Goal: Task Accomplishment & Management: Use online tool/utility

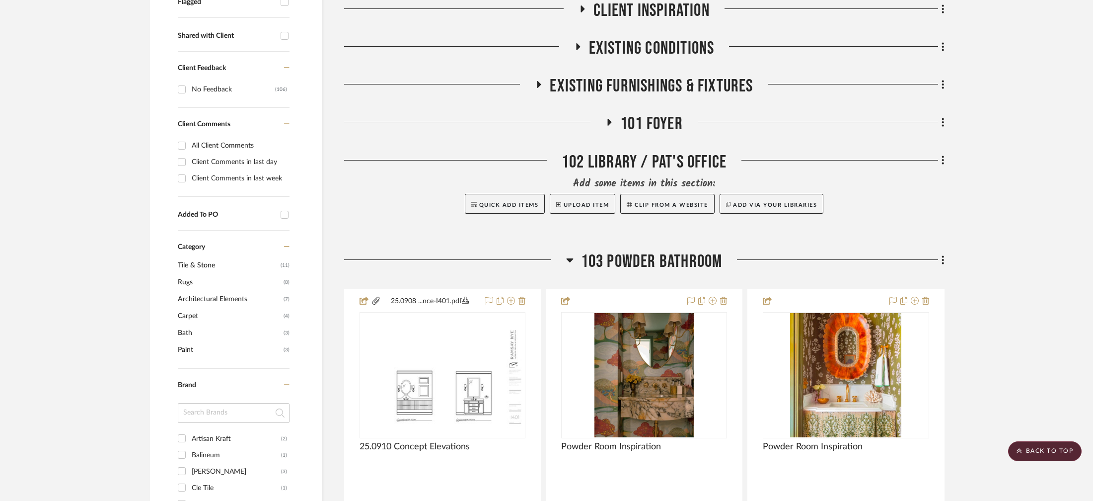
scroll to position [372, 0]
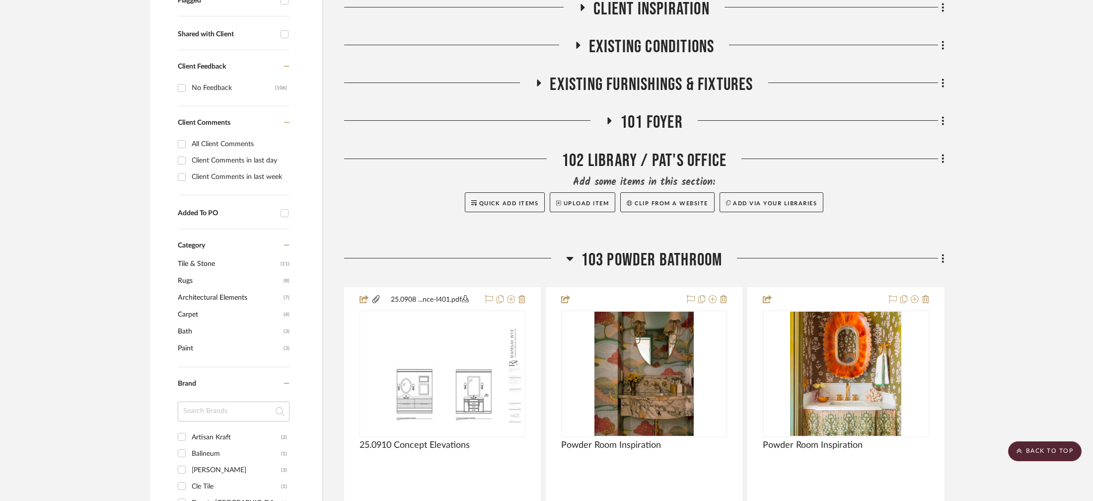
click at [632, 260] on span "103 Powder Bathroom" at bounding box center [652, 259] width 142 height 21
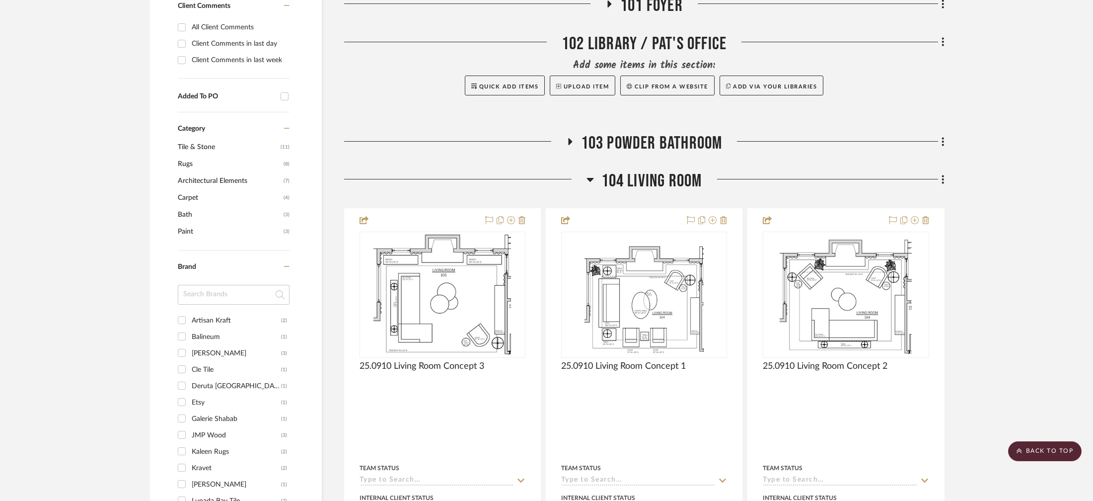
scroll to position [489, 0]
click at [667, 180] on span "104 Living Room" at bounding box center [652, 180] width 101 height 21
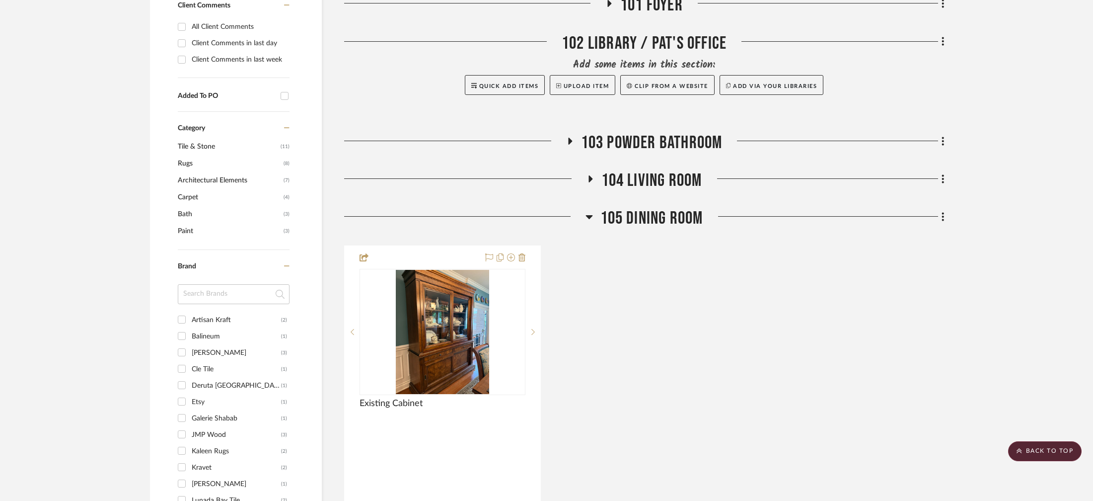
click at [640, 215] on span "105 Dining Room" at bounding box center [652, 218] width 103 height 21
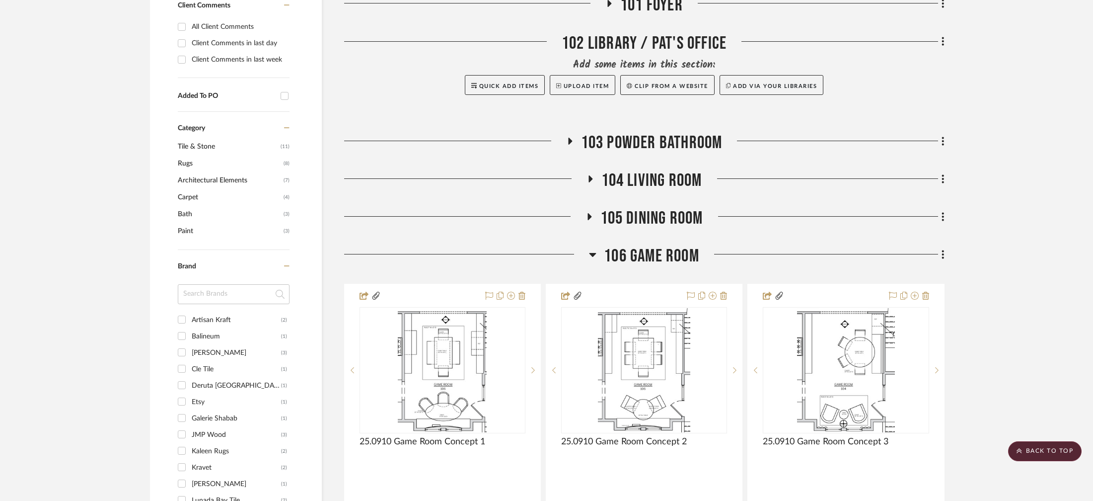
click at [649, 256] on span "106 Game Room" at bounding box center [651, 255] width 95 height 21
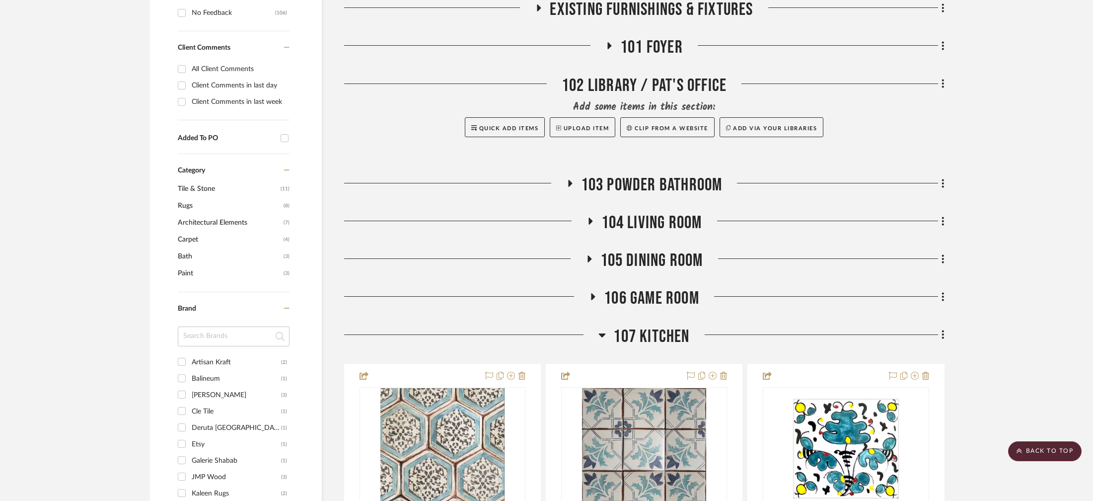
scroll to position [500, 0]
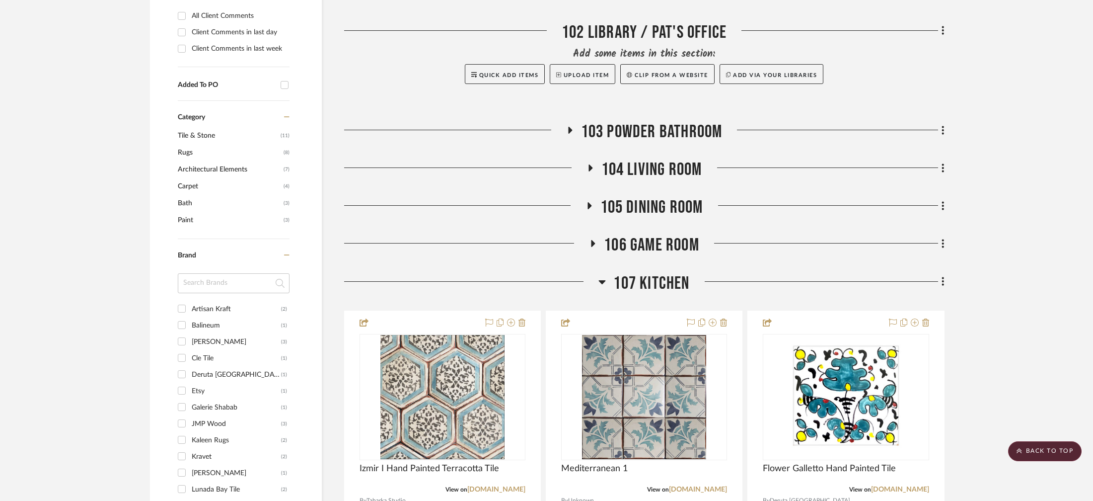
drag, startPoint x: 641, startPoint y: 291, endPoint x: 640, endPoint y: 303, distance: 12.0
click at [641, 291] on span "107 Kitchen" at bounding box center [651, 283] width 76 height 21
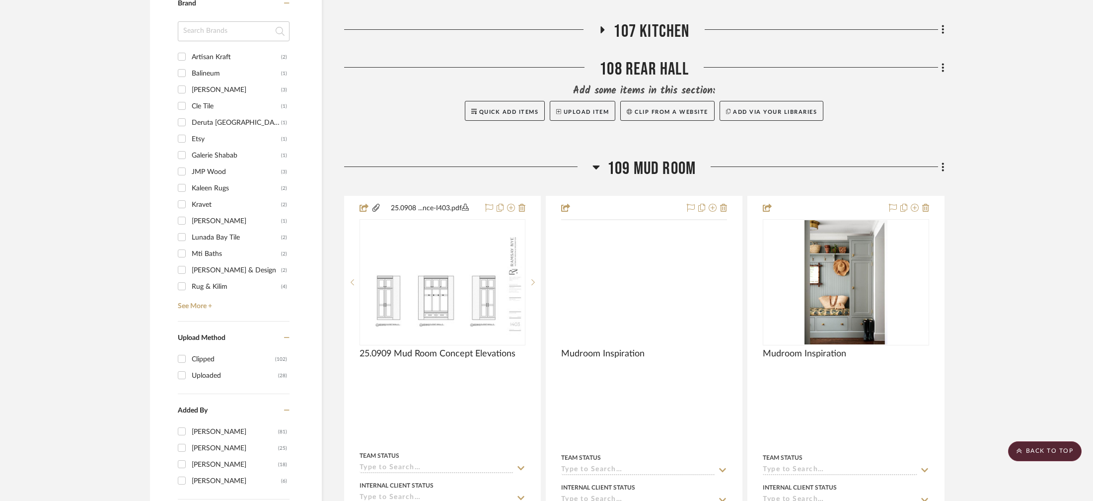
scroll to position [768, 0]
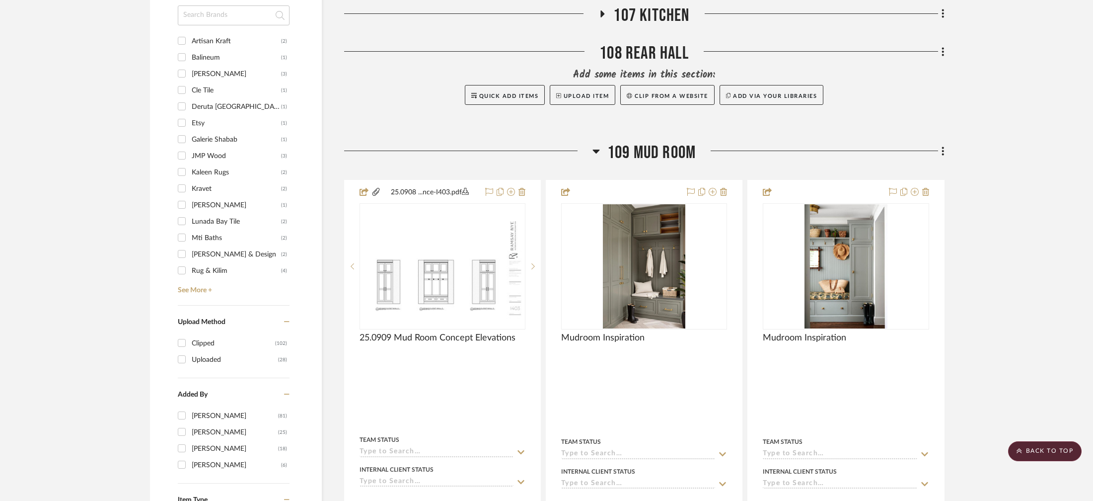
click at [655, 150] on span "109 Mud Room" at bounding box center [652, 152] width 88 height 21
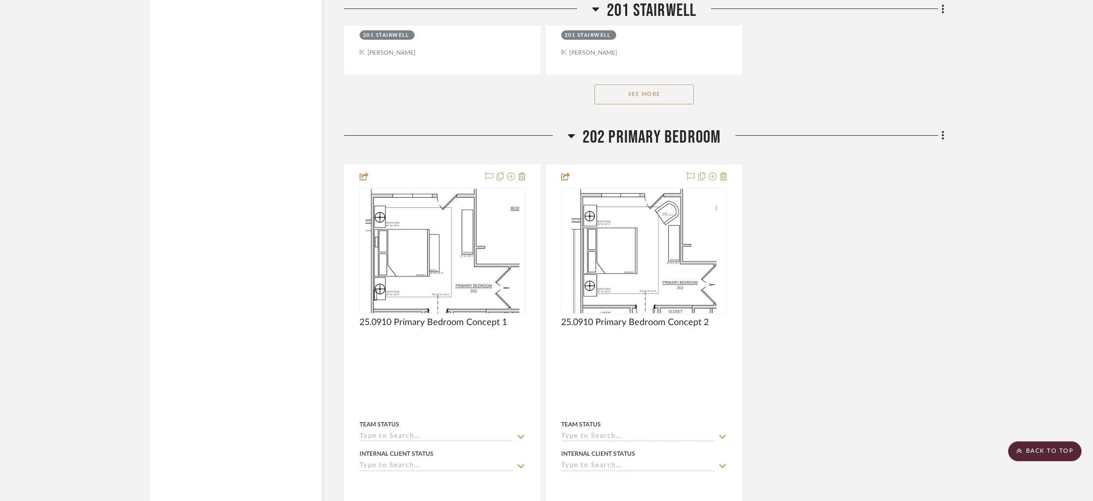
scroll to position [2332, 0]
click at [654, 86] on button "See More" at bounding box center [644, 94] width 99 height 20
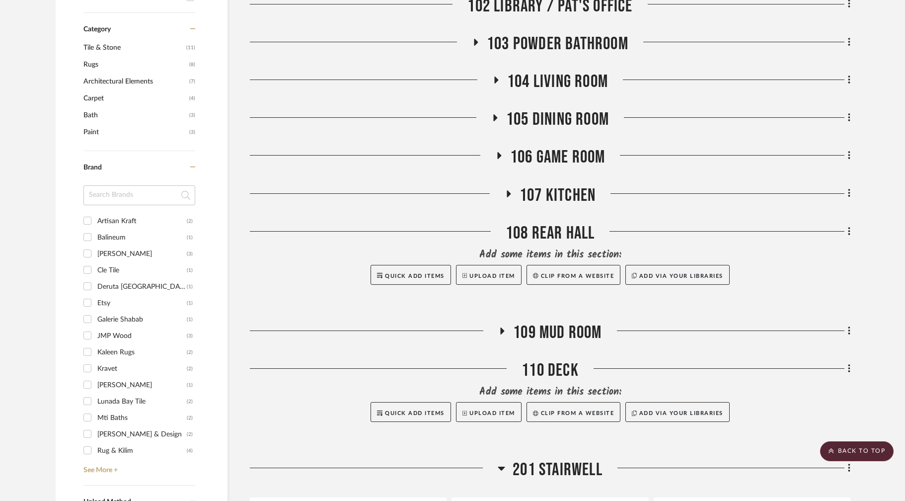
scroll to position [606, 0]
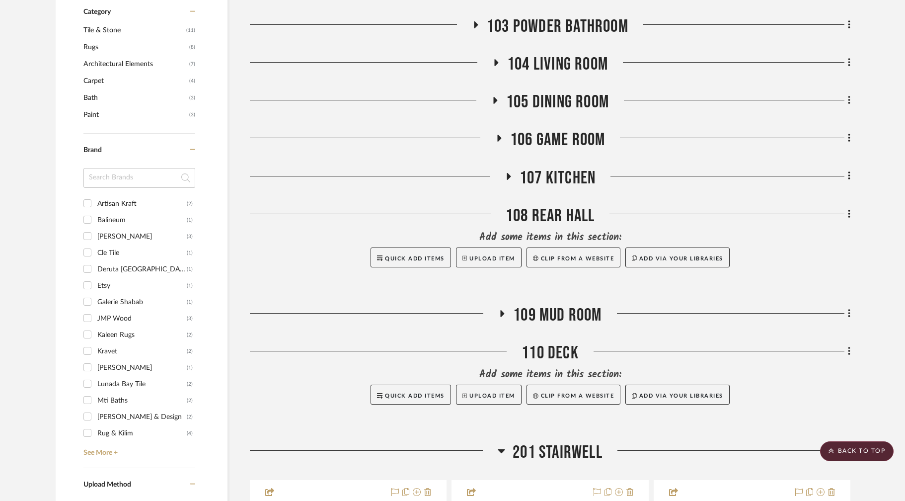
click at [573, 177] on span "107 Kitchen" at bounding box center [558, 177] width 76 height 21
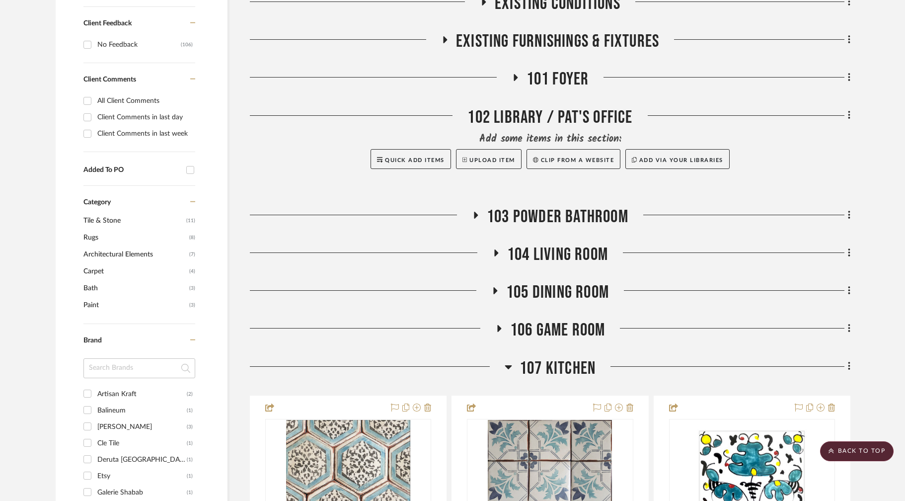
click at [557, 247] on span "104 Living Room" at bounding box center [557, 254] width 101 height 21
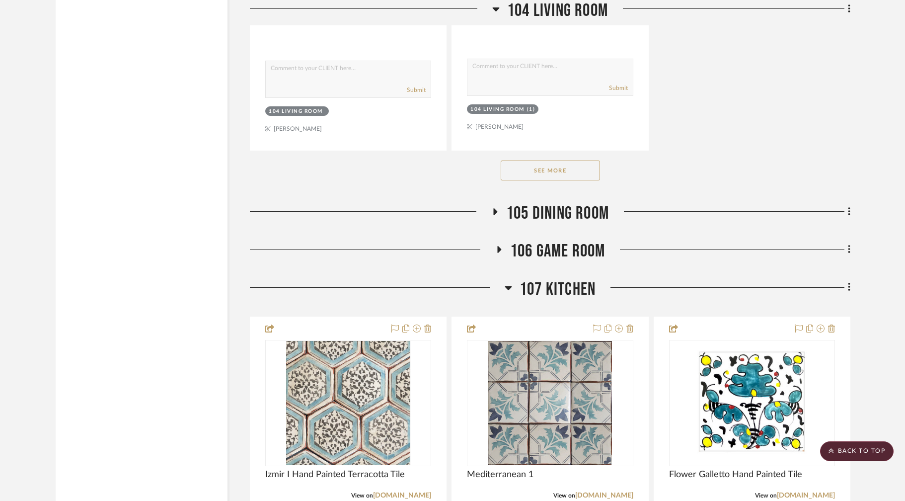
scroll to position [1873, 0]
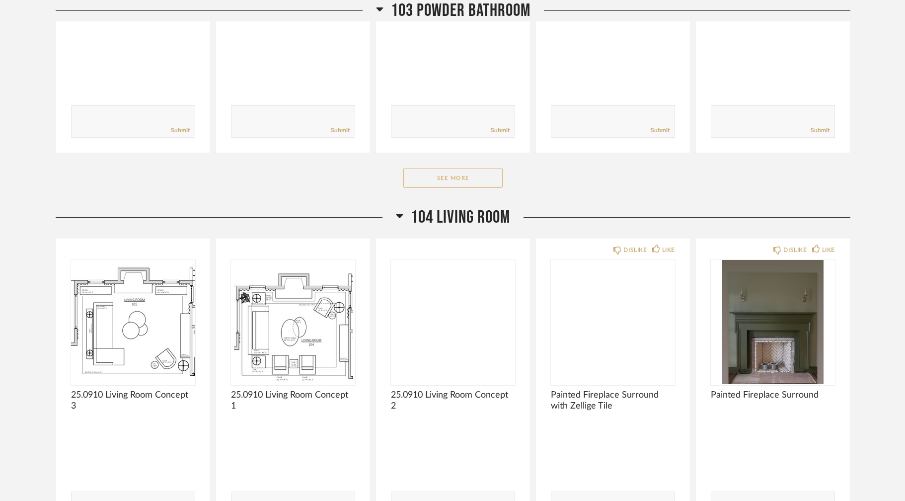
scroll to position [2326, 0]
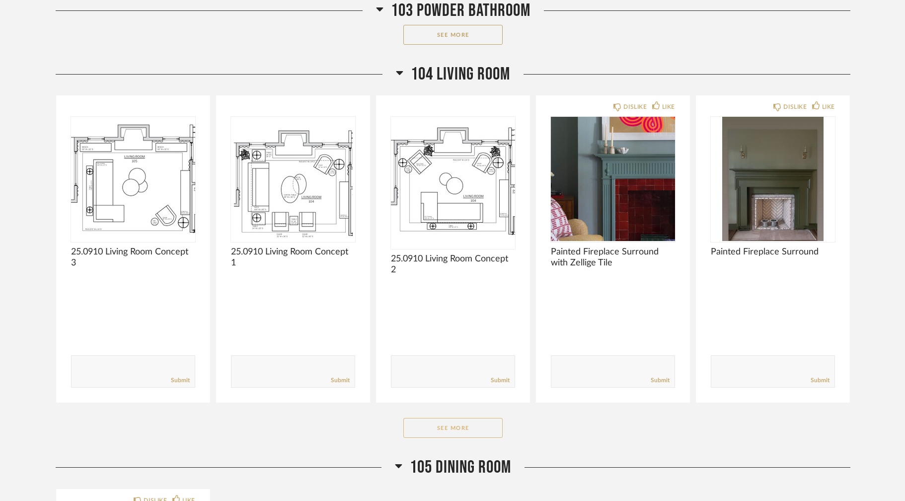
click at [449, 422] on button "See More" at bounding box center [452, 428] width 99 height 20
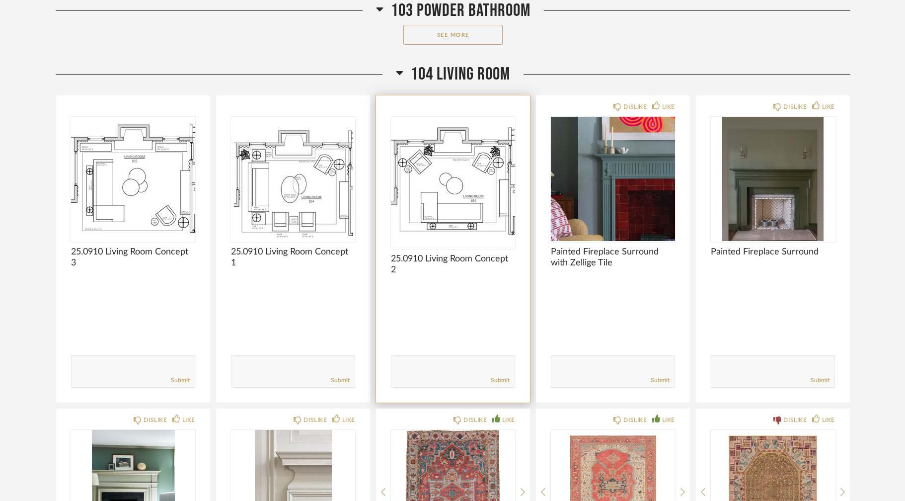
scroll to position [2658, 0]
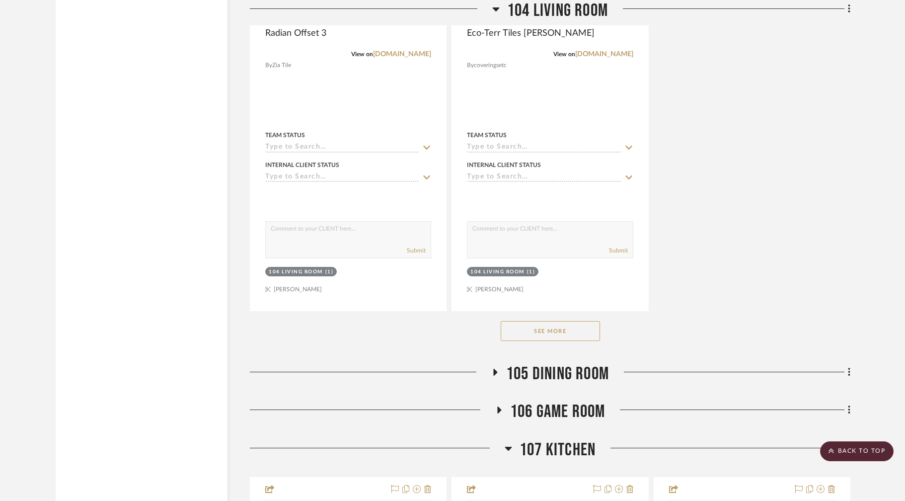
scroll to position [1729, 0]
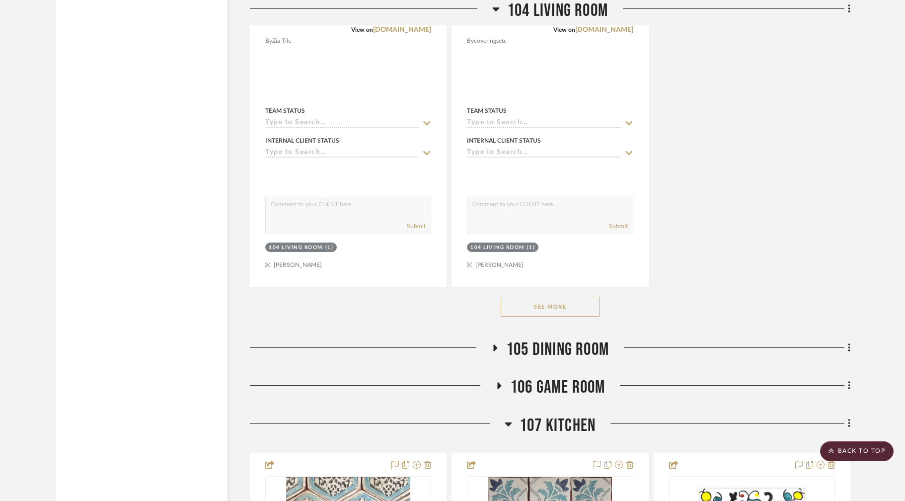
click at [549, 304] on button "See More" at bounding box center [550, 307] width 99 height 20
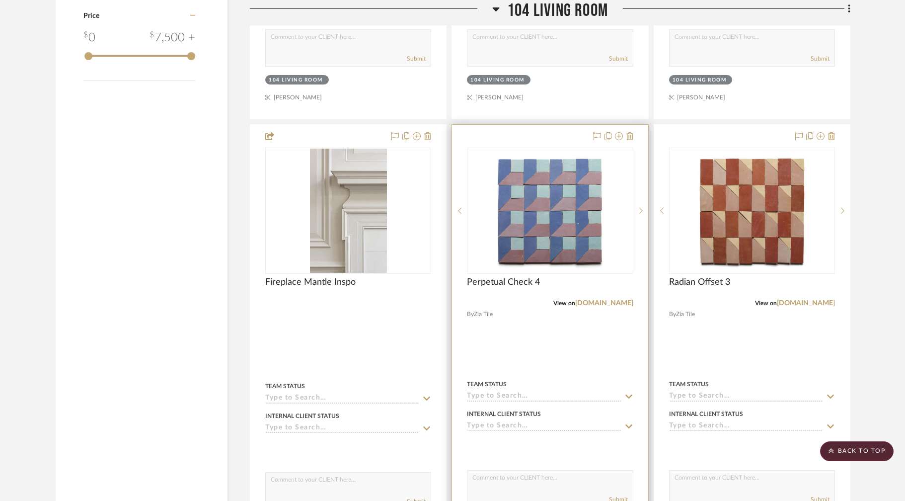
scroll to position [1546, 0]
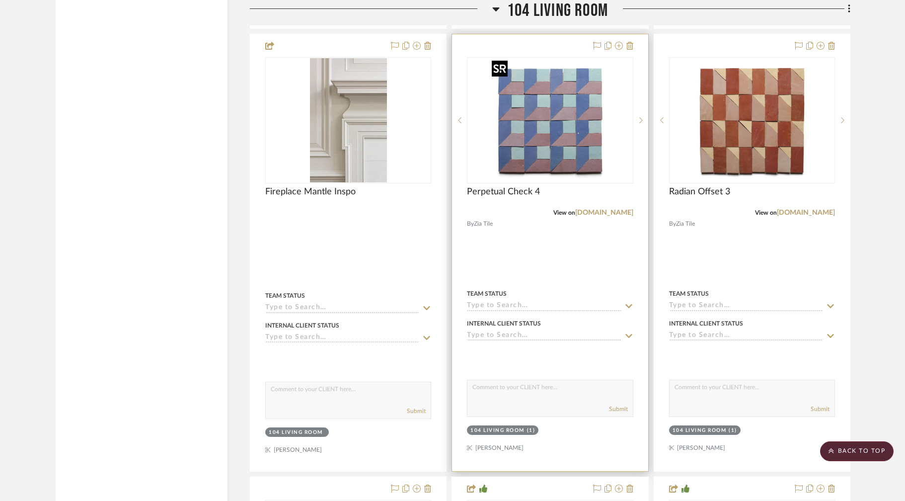
click at [0, 0] on img at bounding box center [0, 0] width 0 height 0
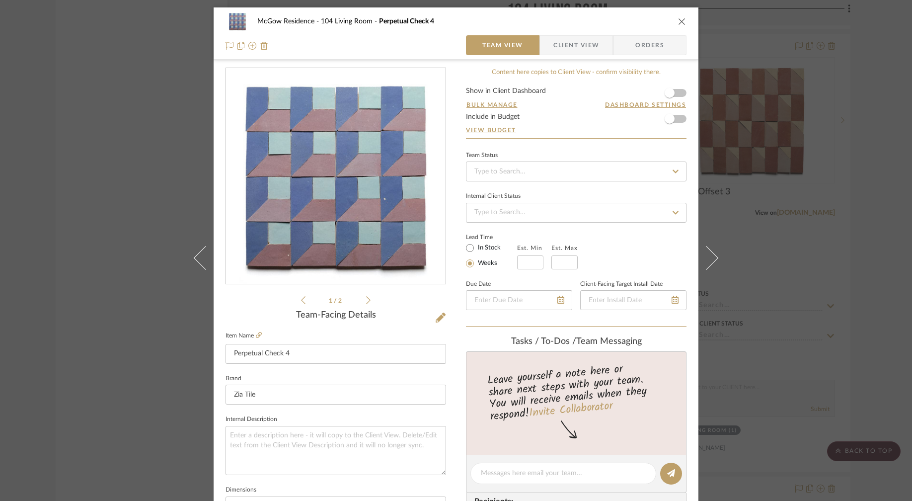
scroll to position [370, 0]
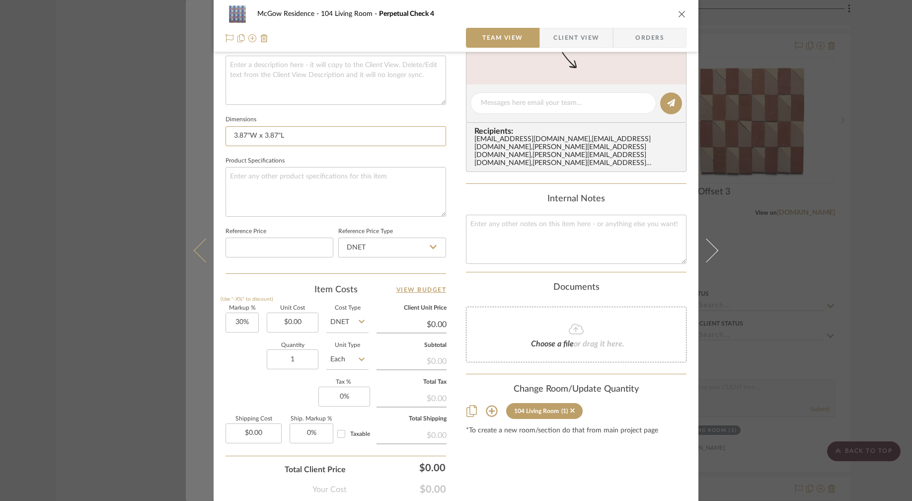
drag, startPoint x: 207, startPoint y: 133, endPoint x: 191, endPoint y: 132, distance: 15.9
click at [191, 132] on mat-dialog-content "McGow Residence 104 Living Room Perpetual Check 4 Team View Client View Orders …" at bounding box center [456, 95] width 540 height 917
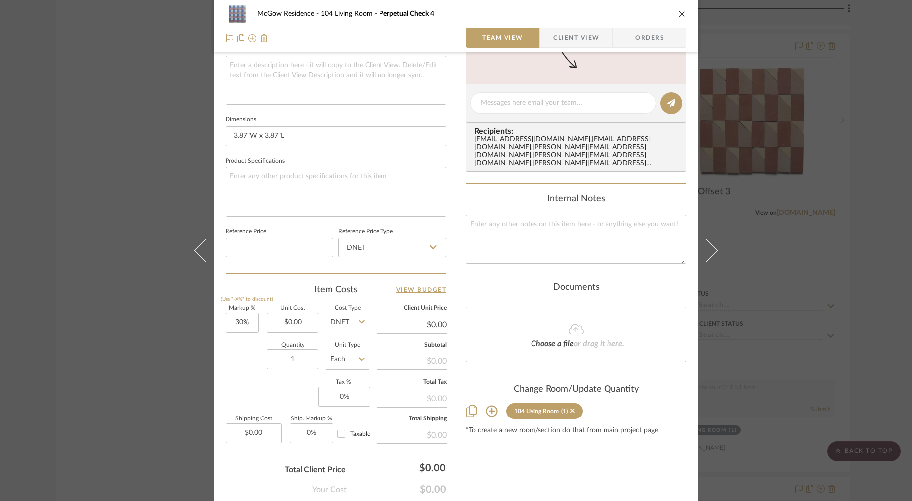
drag, startPoint x: 340, startPoint y: 157, endPoint x: 393, endPoint y: 152, distance: 53.4
click at [340, 157] on fieldset "Product Specifications" at bounding box center [336, 185] width 221 height 63
click at [782, 177] on div "McGow Residence 104 Living Room Perpetual Check 4 Team View Client View Orders …" at bounding box center [456, 250] width 912 height 501
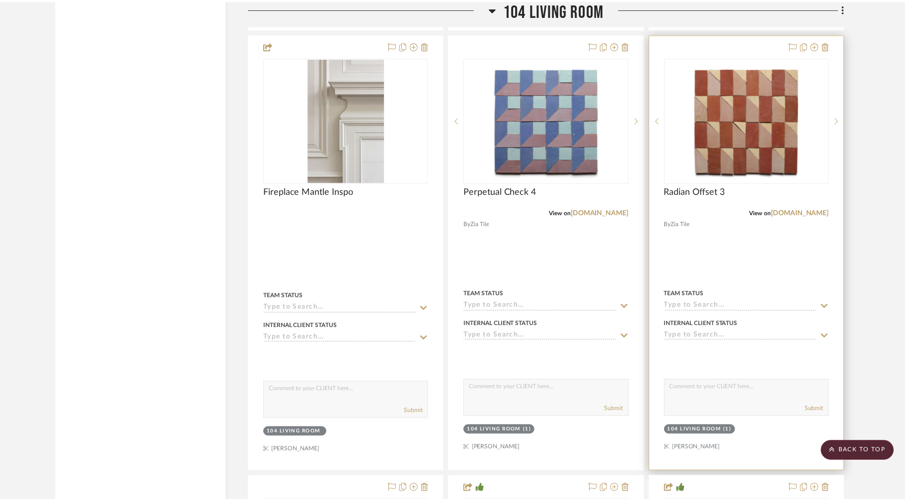
scroll to position [1546, 0]
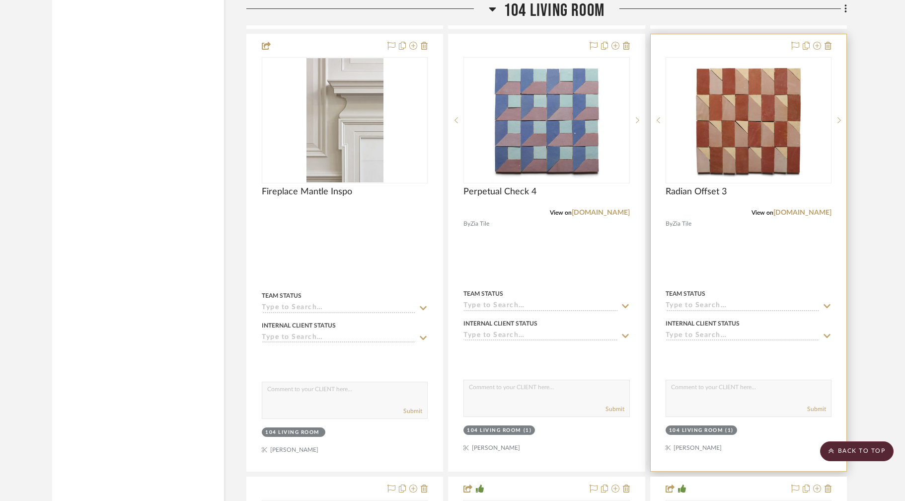
click at [730, 124] on img "0" at bounding box center [749, 120] width 124 height 124
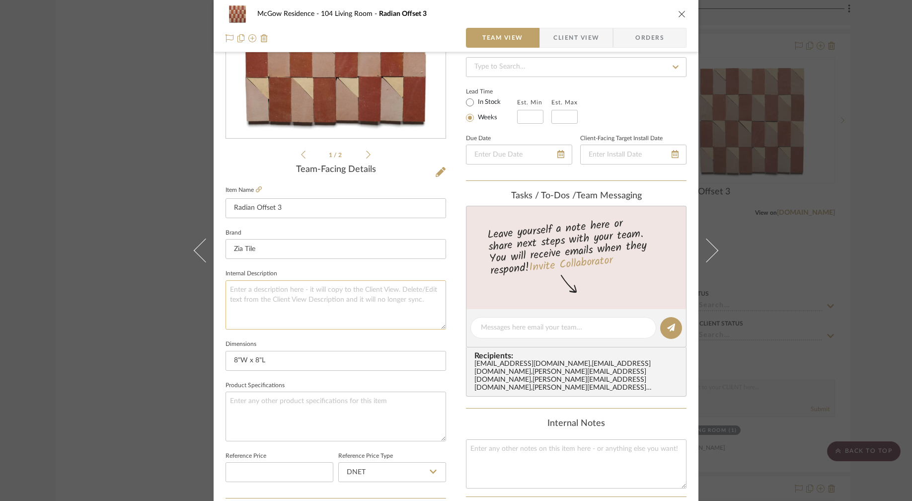
scroll to position [171, 0]
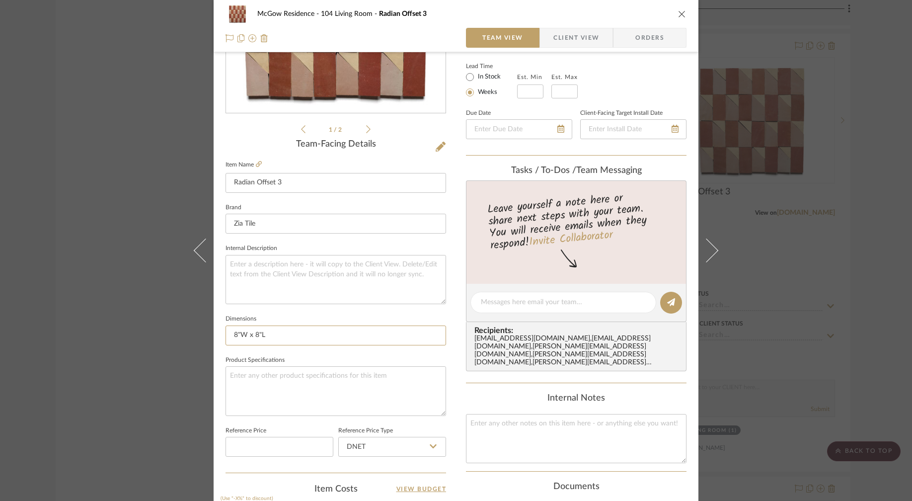
drag, startPoint x: 279, startPoint y: 334, endPoint x: 218, endPoint y: 331, distance: 61.2
click at [214, 329] on div "McGow Residence 104 Living Room Radian Offset 3 Team View Client View Orders 1 …" at bounding box center [456, 295] width 485 height 917
paste input "3.87"W x 3.87"
type input "3.87"W x 3.87"L"
click at [323, 353] on fieldset "Product Specifications" at bounding box center [336, 384] width 221 height 63
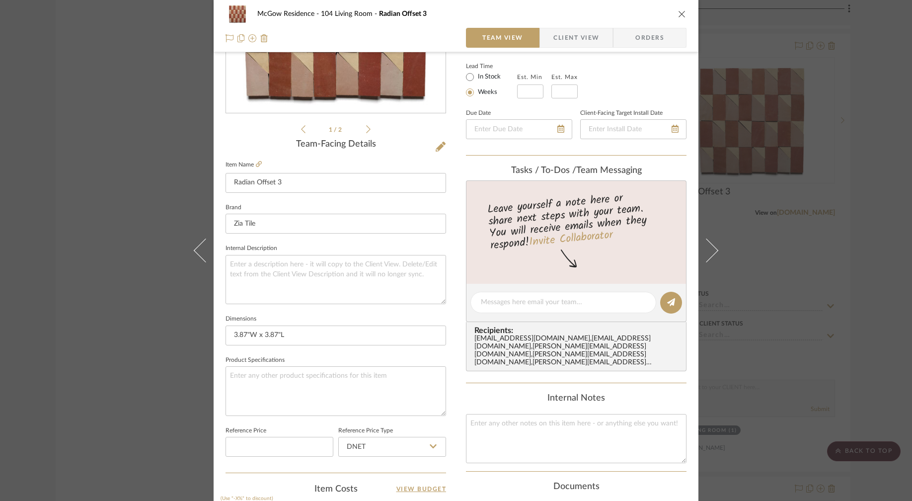
click at [131, 63] on div "McGow Residence 104 Living Room Radian Offset 3 Team View Client View Orders 1 …" at bounding box center [456, 250] width 912 height 501
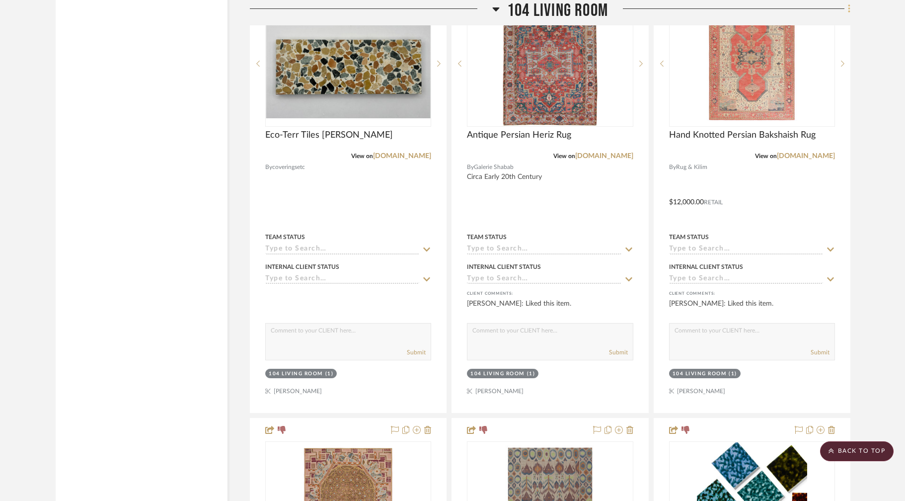
scroll to position [2050, 0]
